Goal: Transaction & Acquisition: Purchase product/service

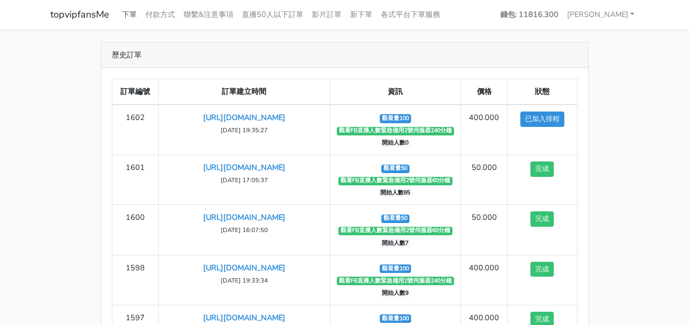
drag, startPoint x: 0, startPoint y: 0, endPoint x: 132, endPoint y: 15, distance: 132.5
click at [132, 13] on link "下單" at bounding box center [129, 14] width 23 height 21
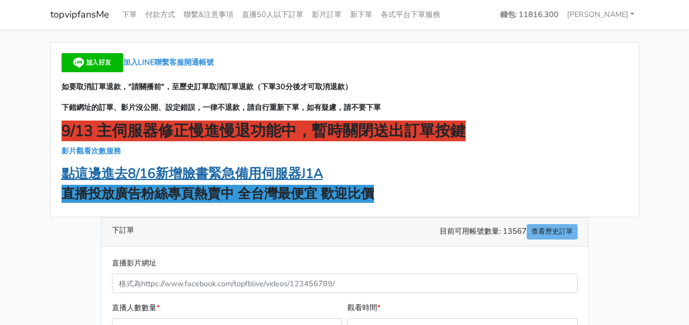
click at [206, 181] on strong "點這邊進去8/16新增臉書緊急備用伺服器J1A" at bounding box center [193, 173] width 262 height 18
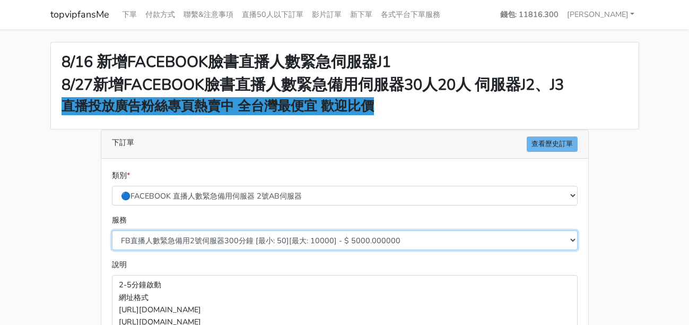
click at [249, 241] on select "FB直播人數緊急備用2號伺服器300分鐘 [最小: 50][最大: 10000] - $ 5000.000000 FB直播人數緊急備用2號伺服器60分鐘 [最…" at bounding box center [345, 240] width 466 height 20
select select "577"
click at [112, 230] on select "FB直播人數緊急備用2號伺服器300分鐘 [最小: 50][最大: 10000] - $ 5000.000000 FB直播人數緊急備用2號伺服器60分鐘 [最…" at bounding box center [345, 240] width 466 height 20
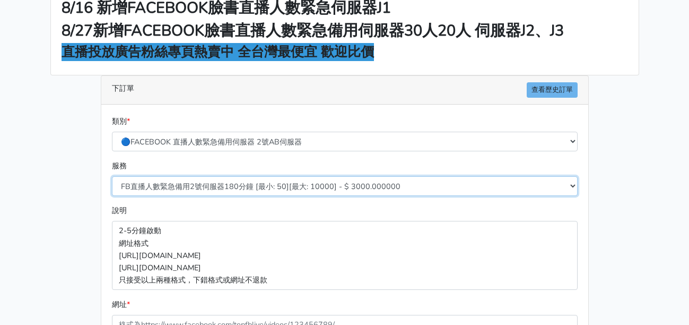
scroll to position [106, 0]
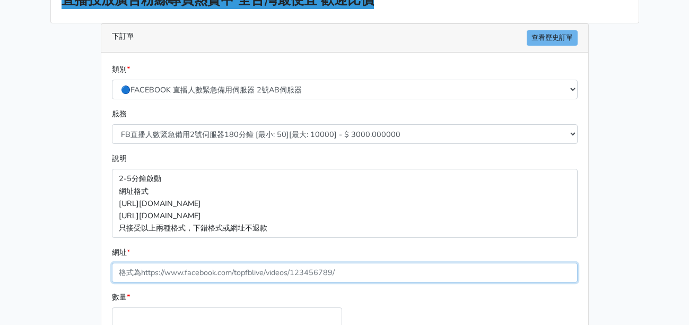
click at [207, 271] on input "網址 *" at bounding box center [345, 273] width 466 height 20
paste input "[URL][DOMAIN_NAME]"
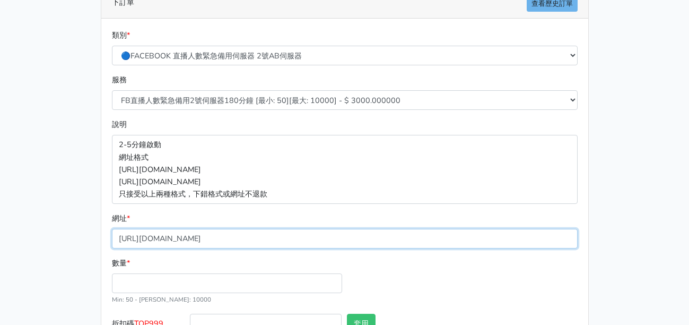
scroll to position [212, 0]
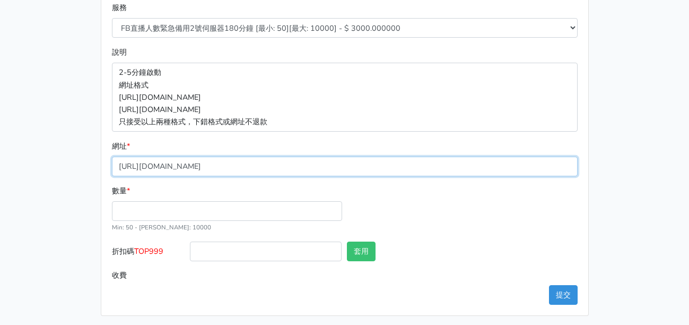
type input "[URL][DOMAIN_NAME]"
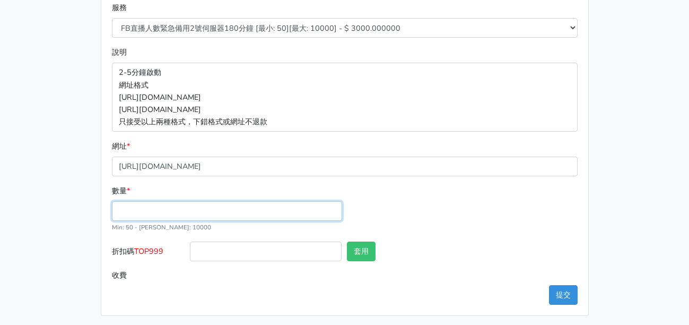
click at [176, 212] on input "數量 *" at bounding box center [227, 211] width 230 height 20
type input "50"
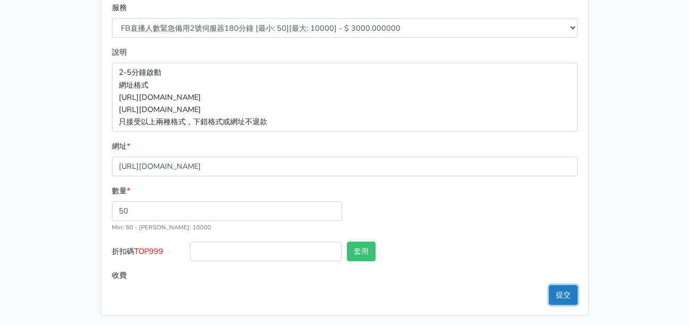
type input "150.000"
click at [556, 292] on button "提交" at bounding box center [563, 295] width 29 height 20
